Goal: Task Accomplishment & Management: Manage account settings

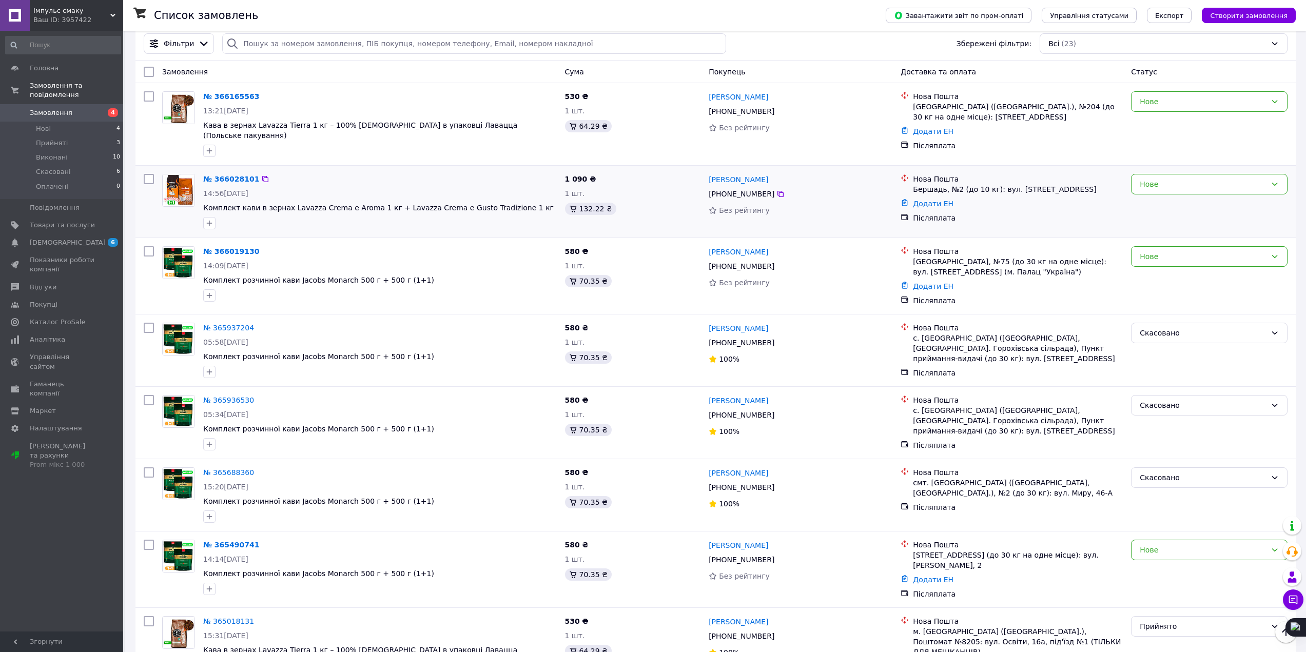
scroll to position [51, 0]
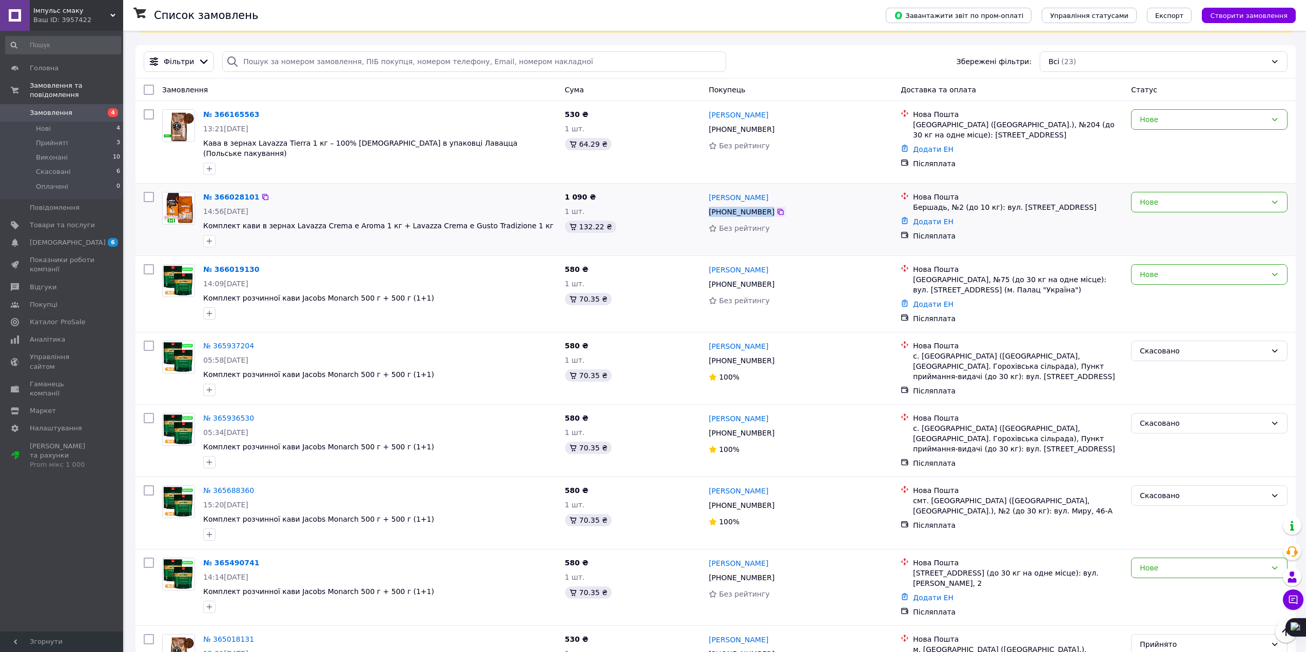
drag, startPoint x: 709, startPoint y: 206, endPoint x: 770, endPoint y: 209, distance: 60.6
click at [770, 209] on div "[PHONE_NUMBER]" at bounding box center [801, 212] width 186 height 12
copy div "[PHONE_NUMBER]"
click at [947, 218] on link "Додати ЕН" at bounding box center [933, 222] width 41 height 8
click at [863, 260] on input "Додати ЕН" at bounding box center [871, 257] width 138 height 21
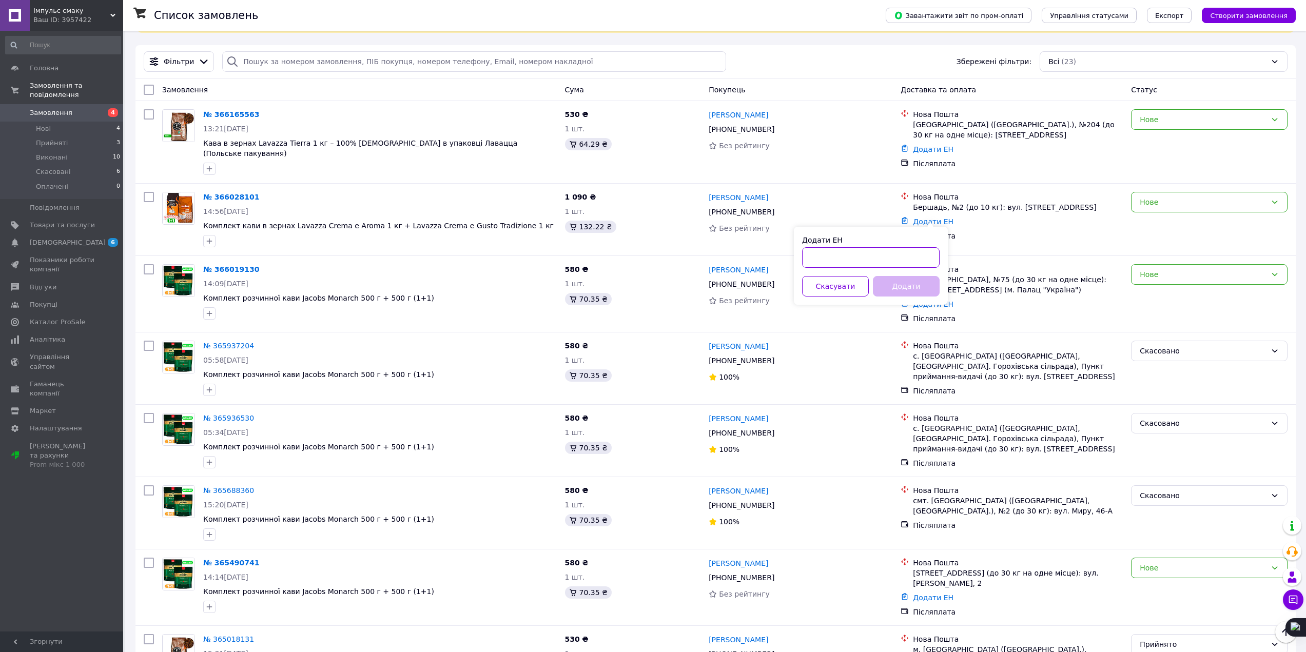
paste input "20451269200752"
type input "20451269200752"
click at [896, 287] on button "Додати" at bounding box center [906, 286] width 67 height 21
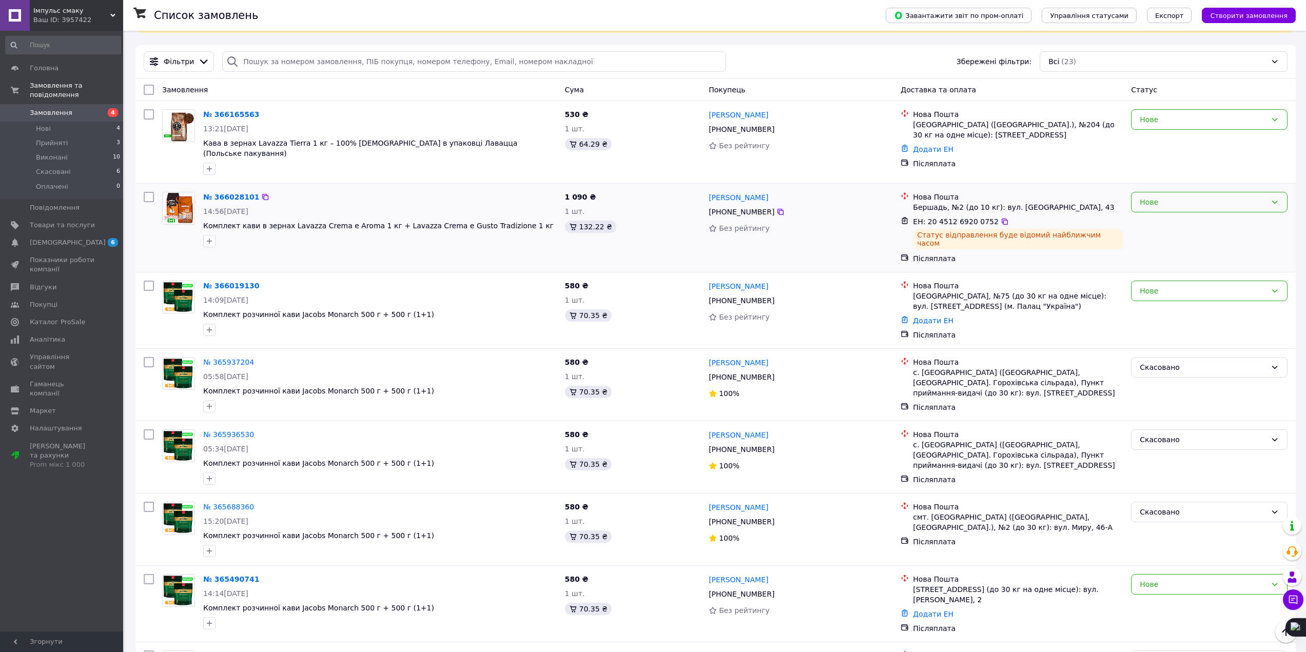
click at [1163, 198] on div "Нове" at bounding box center [1203, 202] width 127 height 11
click at [1164, 216] on li "Прийнято" at bounding box center [1208, 218] width 155 height 18
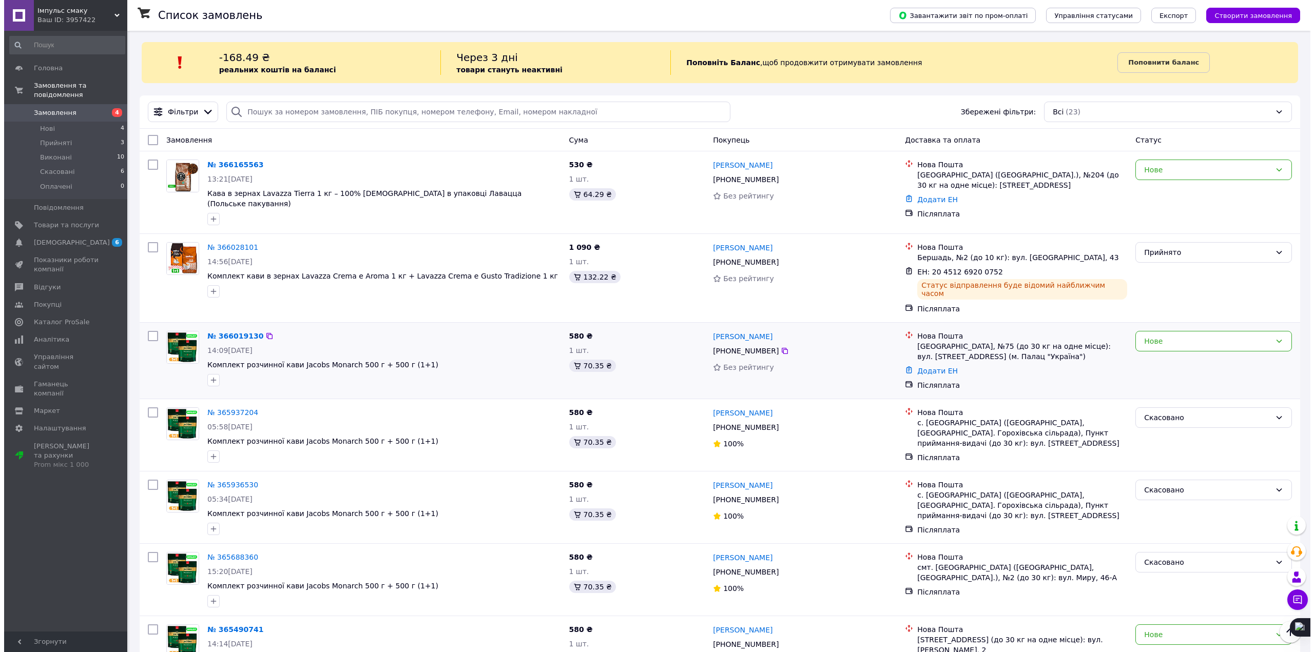
scroll to position [0, 0]
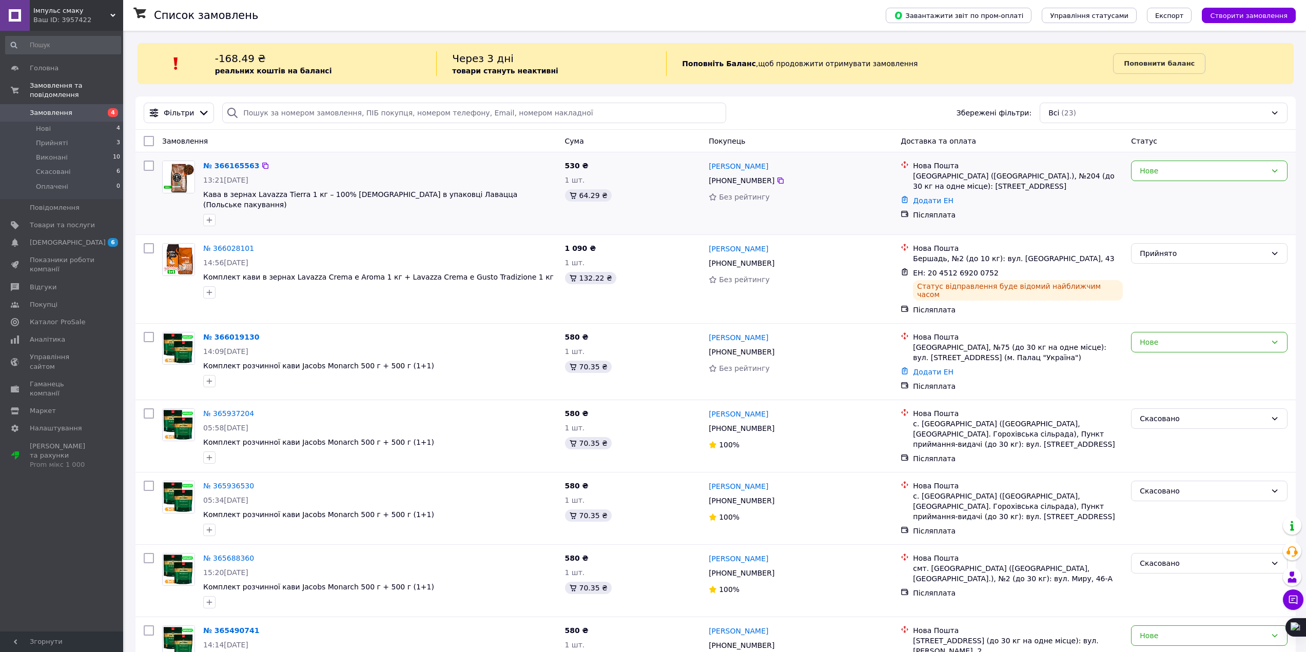
click at [185, 187] on img at bounding box center [179, 177] width 32 height 32
click at [62, 122] on li "Нові 4" at bounding box center [63, 129] width 126 height 14
